Goal: Task Accomplishment & Management: Manage account settings

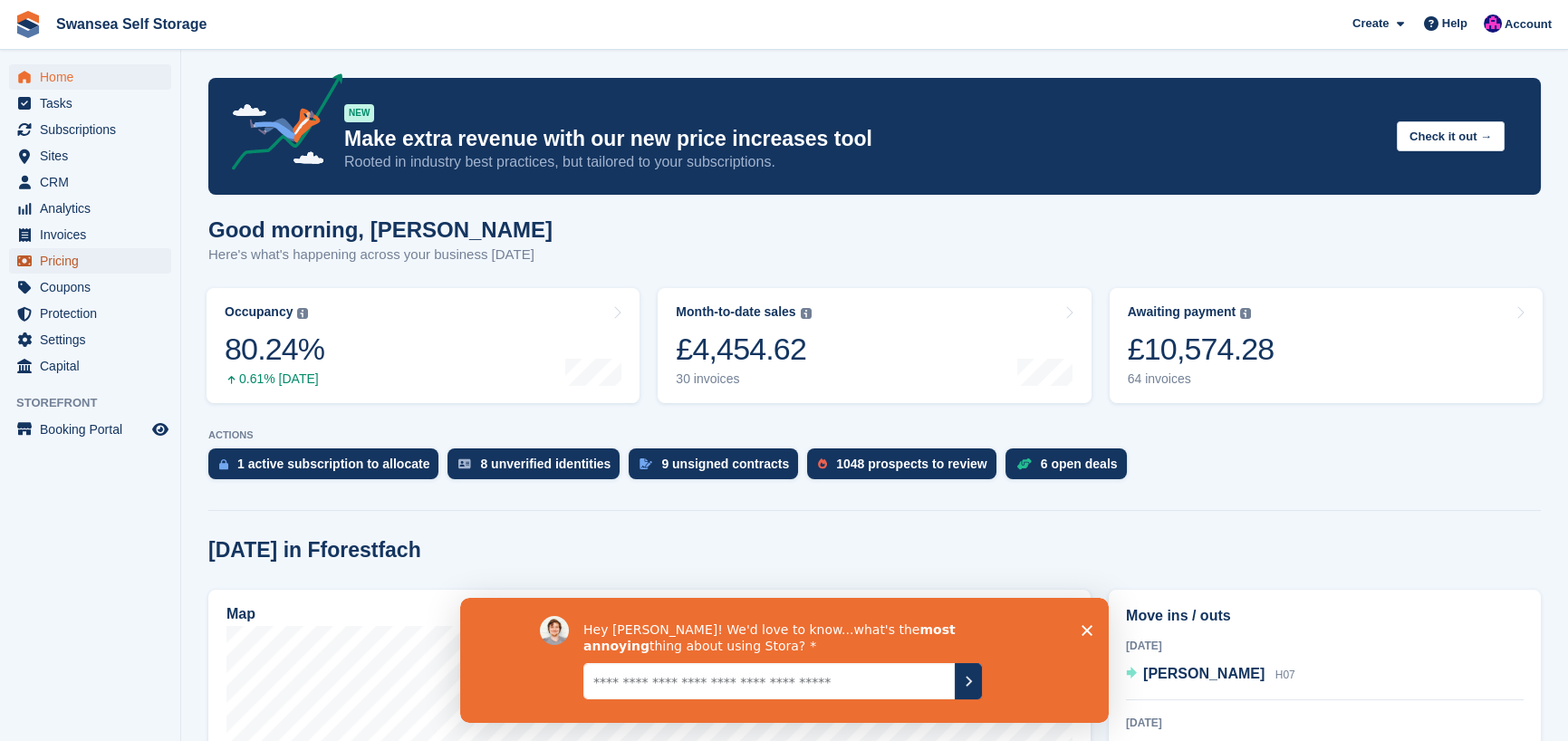
click at [92, 269] on span "Pricing" at bounding box center [94, 260] width 109 height 25
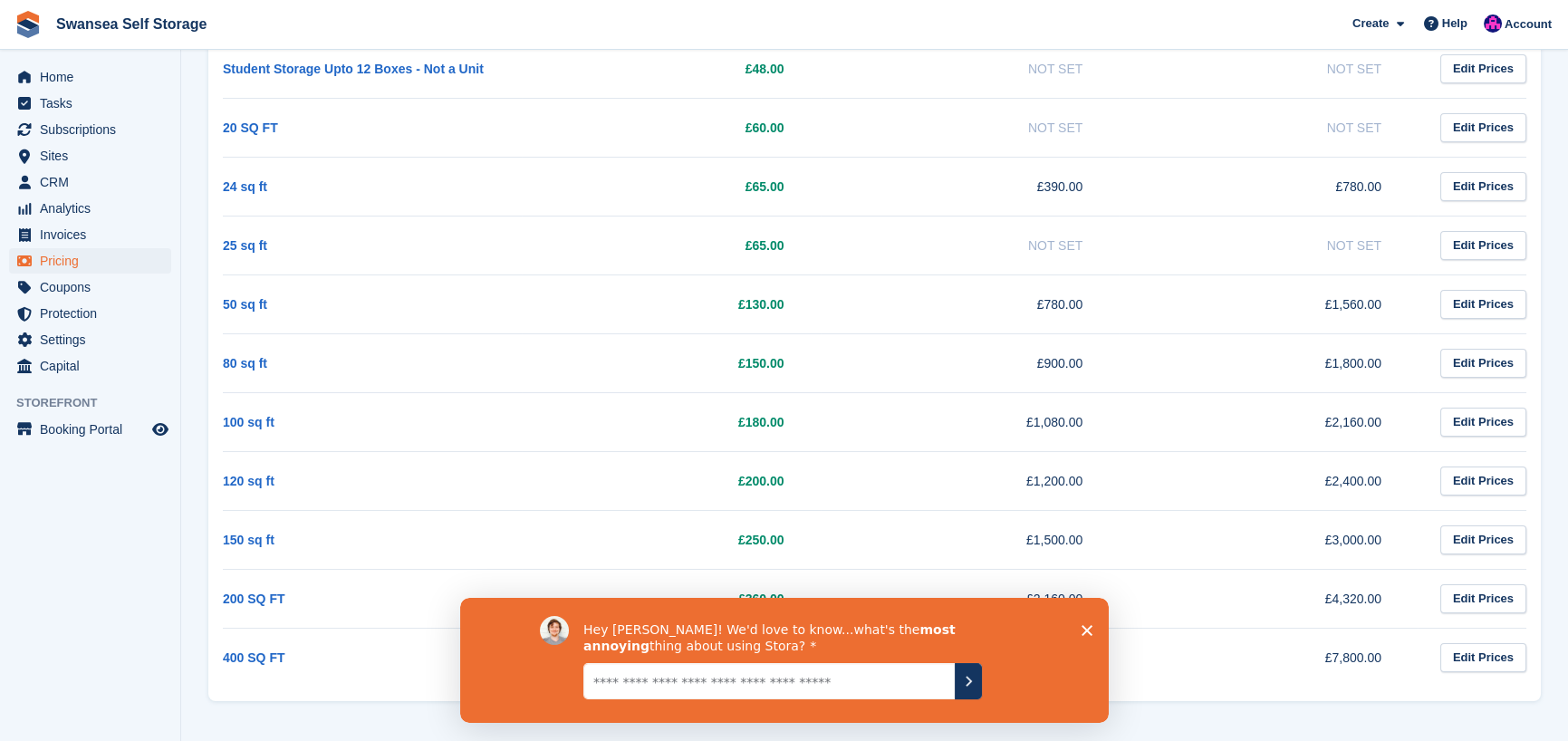
click at [1093, 634] on div "Hey [PERSON_NAME]! We'd love to know...what's the most annoying thing about usi…" at bounding box center [783, 659] width 649 height 125
click at [315, 549] on td "150 sq ft" at bounding box center [372, 539] width 299 height 59
click at [1088, 626] on polygon "Close survey" at bounding box center [1086, 630] width 11 height 11
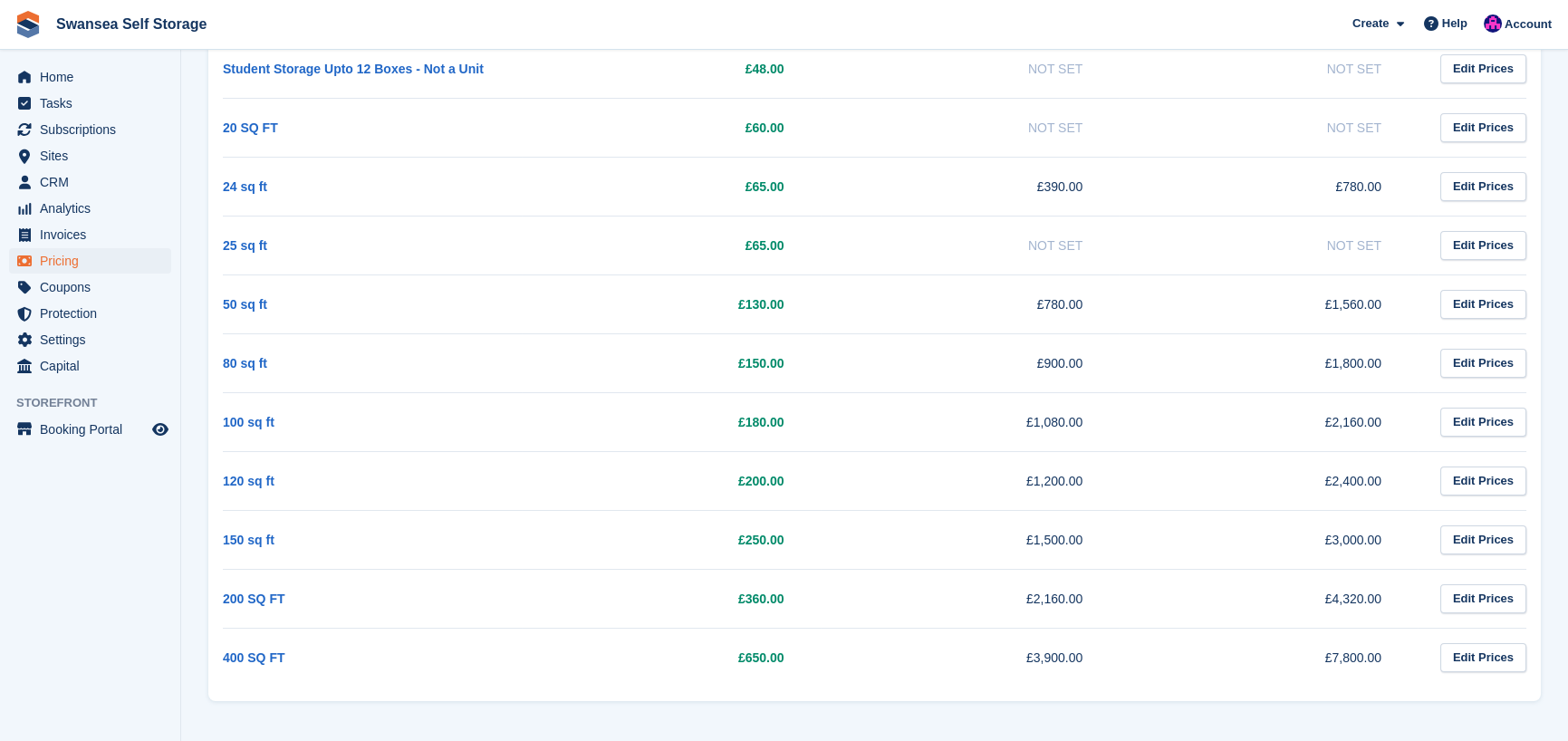
click at [340, 533] on td "150 sq ft" at bounding box center [372, 539] width 299 height 59
